Goal: Information Seeking & Learning: Learn about a topic

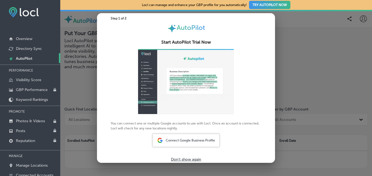
click at [282, 101] on div at bounding box center [186, 88] width 372 height 176
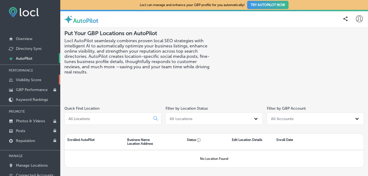
click at [26, 79] on p "Visibility Score" at bounding box center [28, 80] width 25 height 5
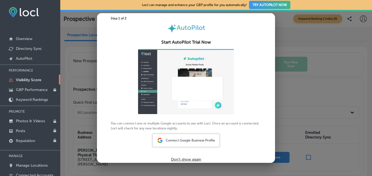
click at [183, 161] on p "Don't show again" at bounding box center [186, 159] width 30 height 5
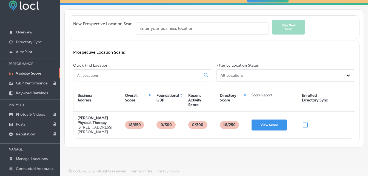
scroll to position [35, 0]
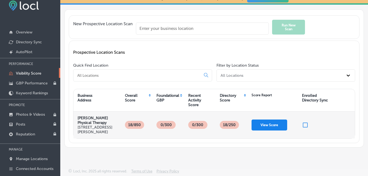
click at [262, 120] on button "View Score" at bounding box center [270, 125] width 36 height 11
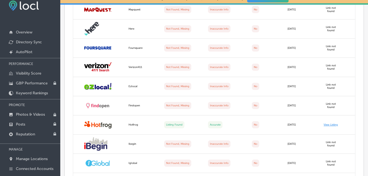
scroll to position [519, 0]
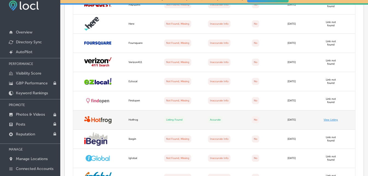
click at [332, 120] on link "View Listing" at bounding box center [331, 119] width 14 height 3
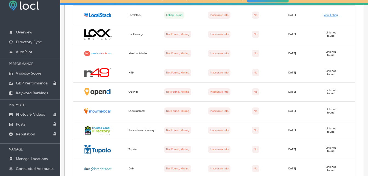
scroll to position [598, 0]
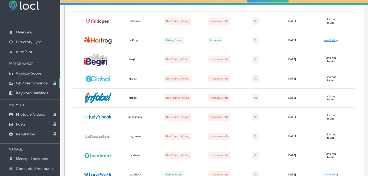
click at [26, 82] on p "GBP Performance" at bounding box center [32, 83] width 32 height 5
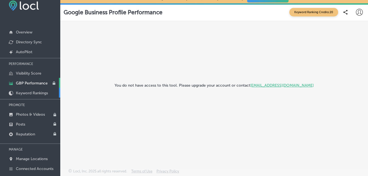
click at [24, 90] on link "Keyword Rankings" at bounding box center [30, 93] width 60 height 10
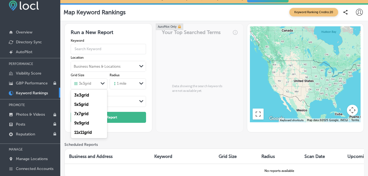
click at [103, 84] on polygon at bounding box center [103, 83] width 4 height 2
click at [89, 132] on label "11 x 11 grid" at bounding box center [83, 132] width 18 height 5
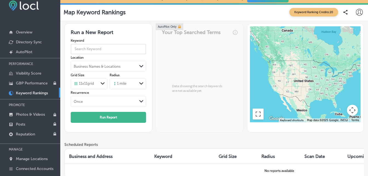
click at [84, 50] on input "text" at bounding box center [109, 49] width 76 height 14
click at [84, 67] on div "Business Names & Locations" at bounding box center [97, 66] width 47 height 4
